Goal: Task Accomplishment & Management: Complete application form

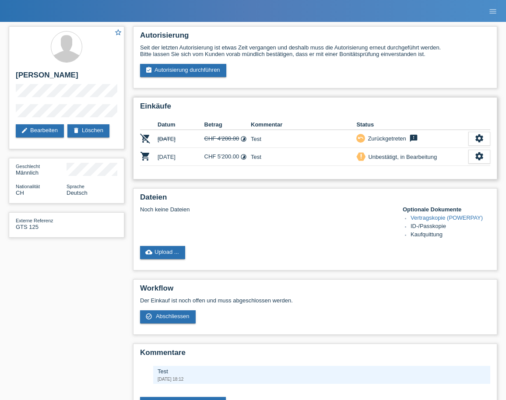
click at [279, 158] on td "Test" at bounding box center [303, 157] width 105 height 18
click at [443, 218] on link "Vertragskopie (POWERPAY)" at bounding box center [446, 217] width 72 height 7
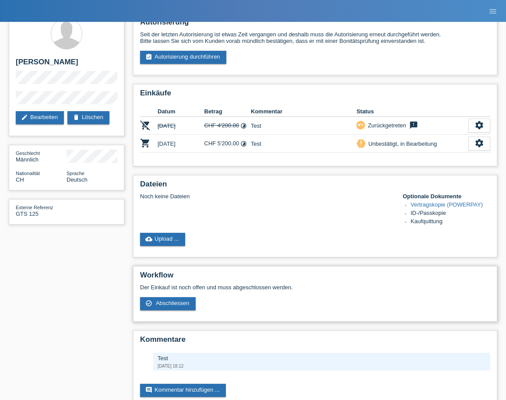
scroll to position [12, 0]
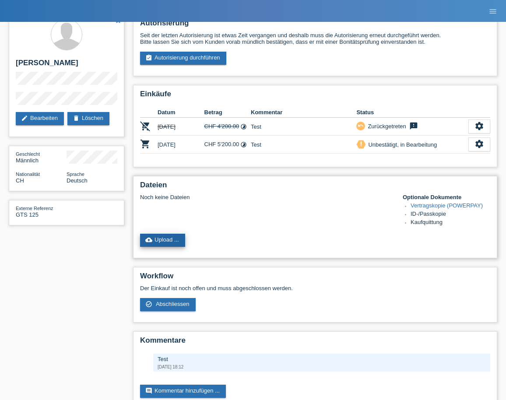
click at [163, 243] on link "cloud_upload Upload ..." at bounding box center [162, 240] width 45 height 13
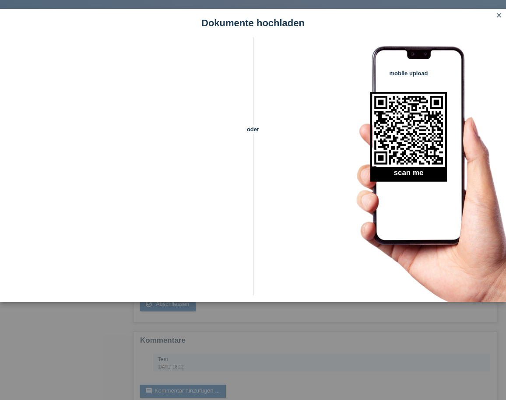
click at [500, 14] on icon "close" at bounding box center [498, 15] width 7 height 7
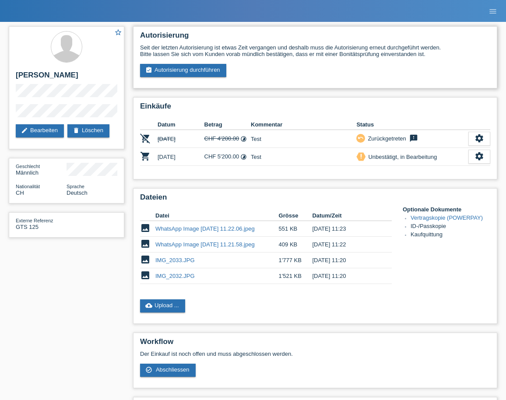
scroll to position [12, 0]
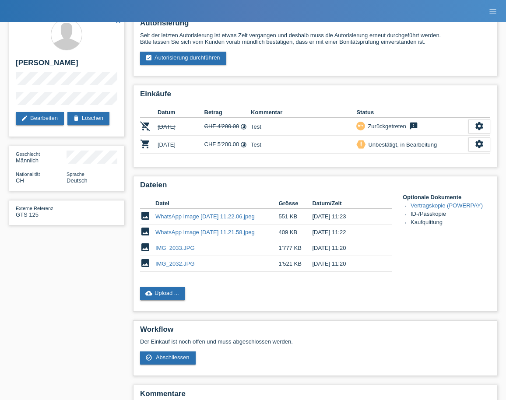
click at [163, 293] on link "cloud_upload Upload ..." at bounding box center [162, 293] width 45 height 13
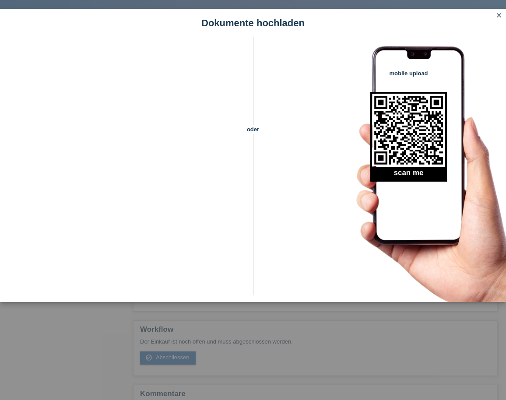
click at [500, 15] on icon "close" at bounding box center [498, 15] width 7 height 7
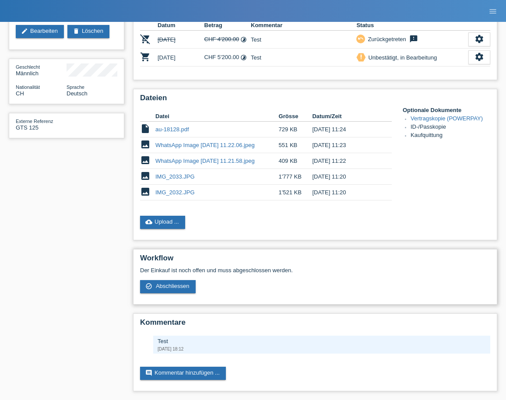
scroll to position [101, 0]
click at [175, 286] on span "Abschliessen" at bounding box center [173, 286] width 34 height 7
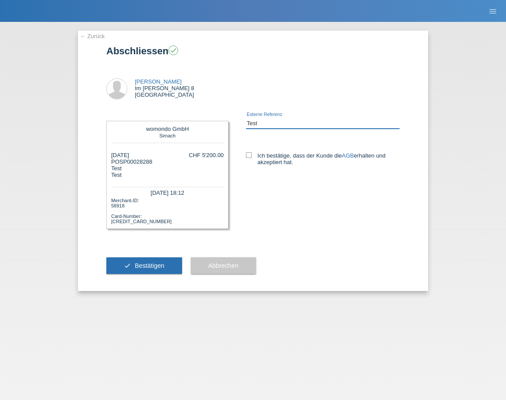
click at [261, 122] on input "Test" at bounding box center [323, 123] width 154 height 11
drag, startPoint x: 267, startPoint y: 122, endPoint x: 223, endPoint y: 120, distance: 44.2
click at [224, 119] on div "womondo GmbH Sirnach 03.10.2025 POSP00028288 Test Test CHF 5'200.00" at bounding box center [252, 176] width 293 height 128
click at [252, 155] on label "Ich bestätige, dass der Kunde die AGB erhalten und akzeptiert hat." at bounding box center [323, 158] width 154 height 13
click at [252, 155] on input "Ich bestätige, dass der Kunde die AGB erhalten und akzeptiert hat." at bounding box center [249, 155] width 6 height 6
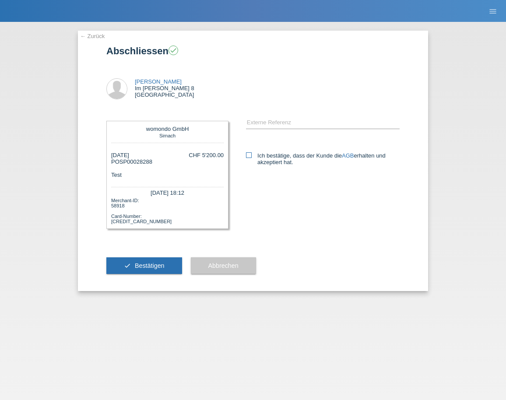
checkbox input "true"
click at [147, 264] on span "Bestätigen" at bounding box center [150, 265] width 30 height 7
